Goal: Task Accomplishment & Management: Manage account settings

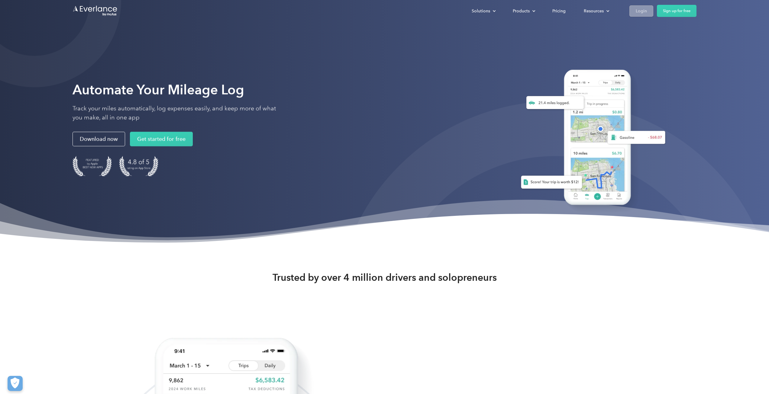
click at [639, 12] on div "Login" at bounding box center [640, 11] width 11 height 8
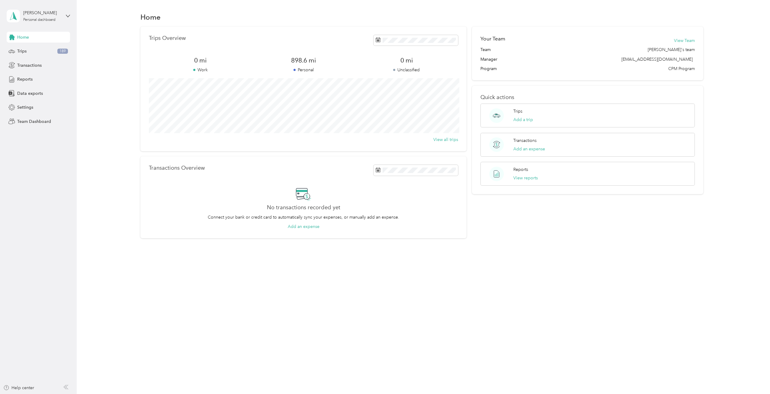
click at [28, 37] on span "Home" at bounding box center [23, 37] width 12 height 6
click at [51, 12] on div "Hulsey Jeremy" at bounding box center [42, 13] width 38 height 6
click at [45, 49] on div "Team dashboard" at bounding box center [70, 47] width 119 height 11
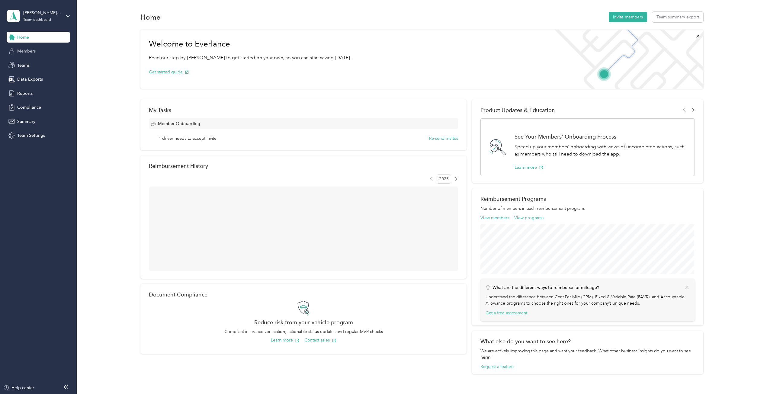
click at [34, 53] on span "Members" at bounding box center [26, 51] width 18 height 6
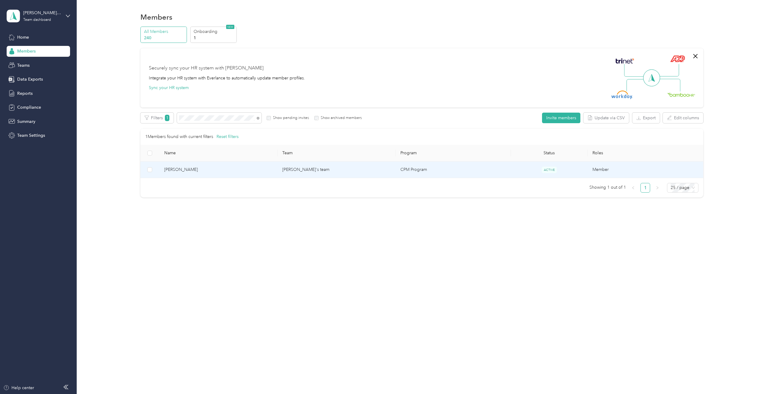
click at [366, 171] on td "Allen Jason's team" at bounding box center [337, 170] width 118 height 17
